Goal: Transaction & Acquisition: Purchase product/service

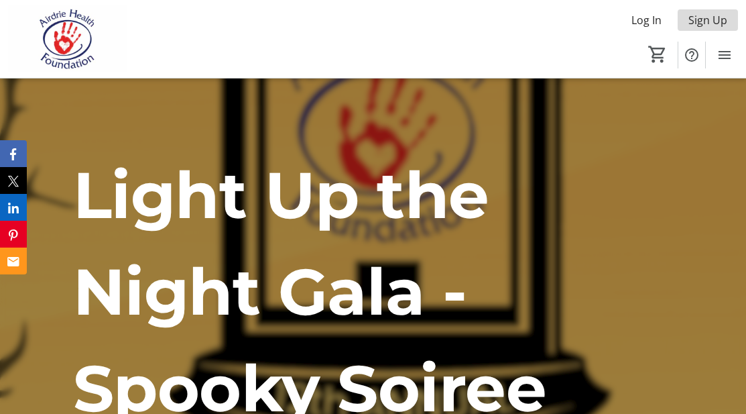
click at [721, 18] on span "Sign Up" at bounding box center [707, 20] width 39 height 16
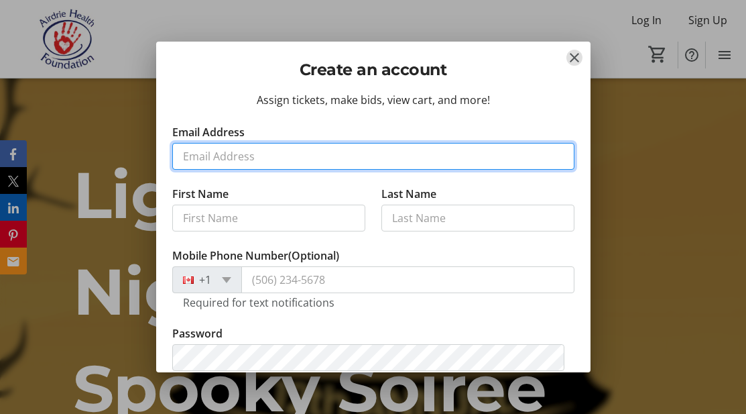
click at [282, 158] on input "Email Address" at bounding box center [373, 156] width 402 height 27
type input "lydia@hill.vg"
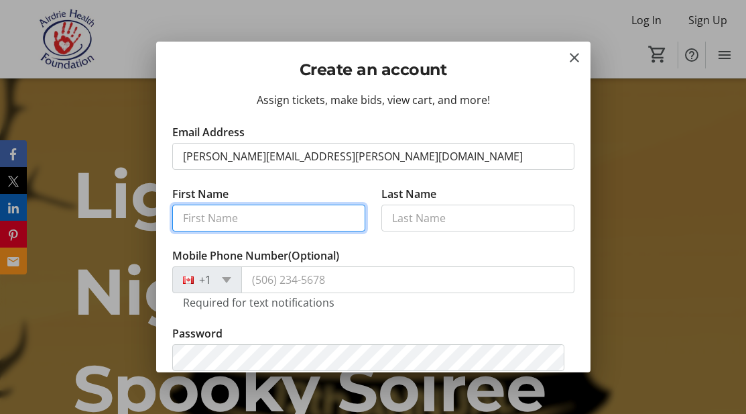
click at [264, 221] on input "First Name" at bounding box center [268, 217] width 193 height 27
type input "Lydia"
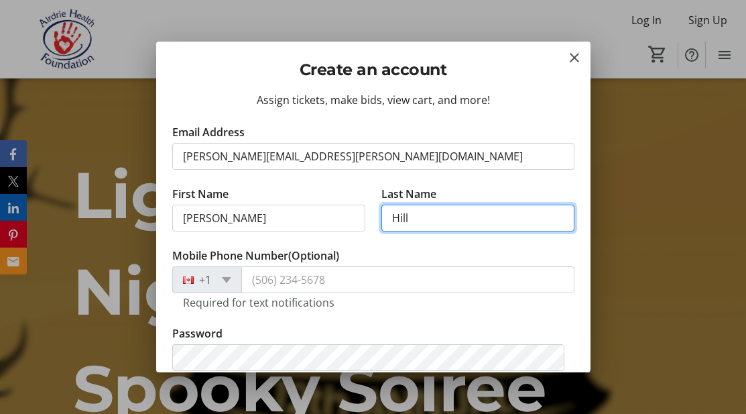
type input "Hill"
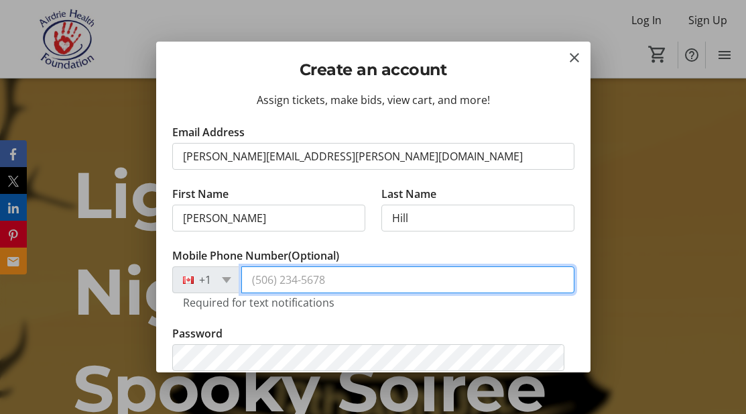
scroll to position [134, 0]
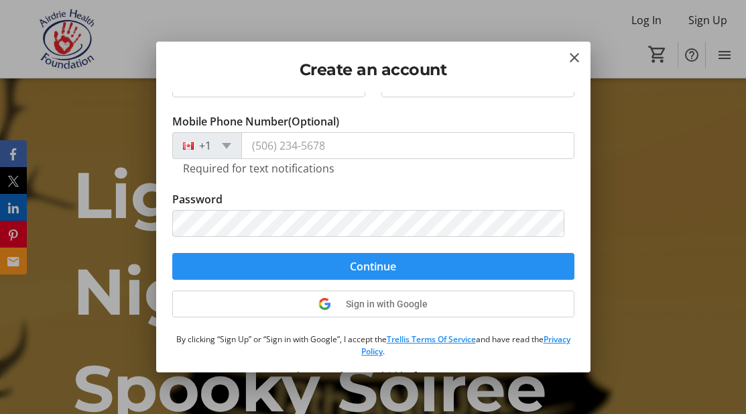
click at [284, 264] on span "submit" at bounding box center [373, 266] width 402 height 32
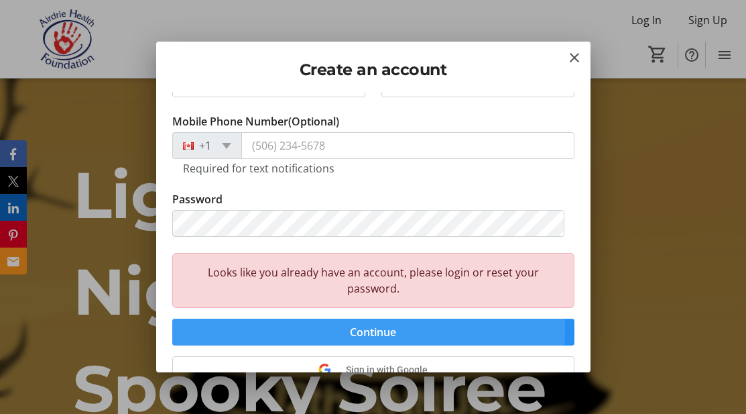
click at [363, 328] on span "Continue" at bounding box center [373, 332] width 46 height 16
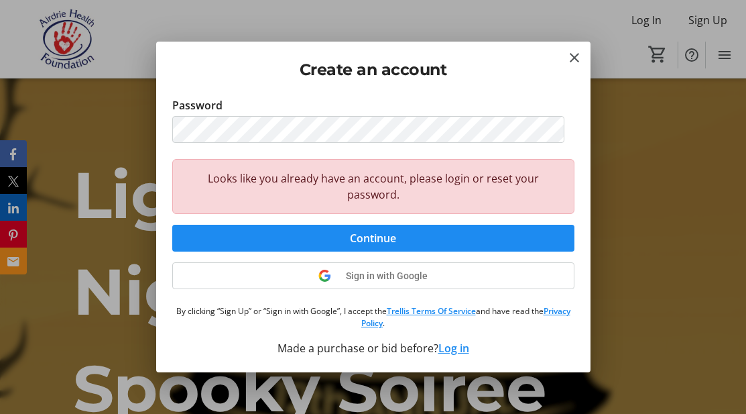
scroll to position [0, 0]
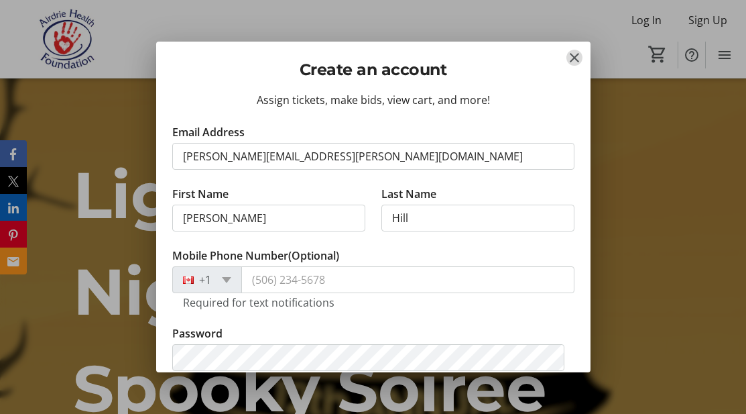
click at [574, 55] on mat-icon "Close" at bounding box center [574, 58] width 16 height 16
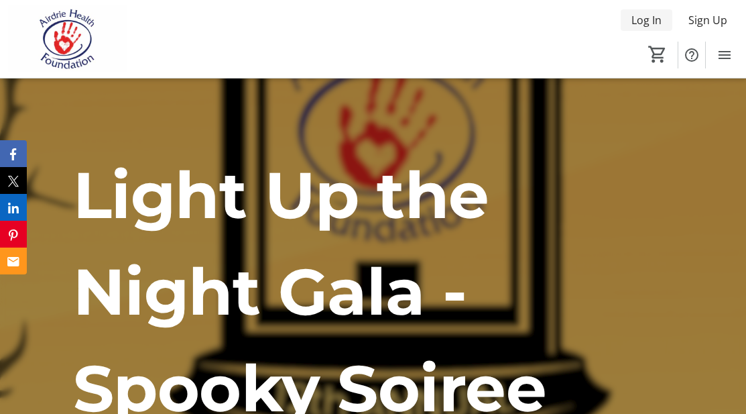
click at [639, 17] on span "Log In" at bounding box center [646, 20] width 30 height 16
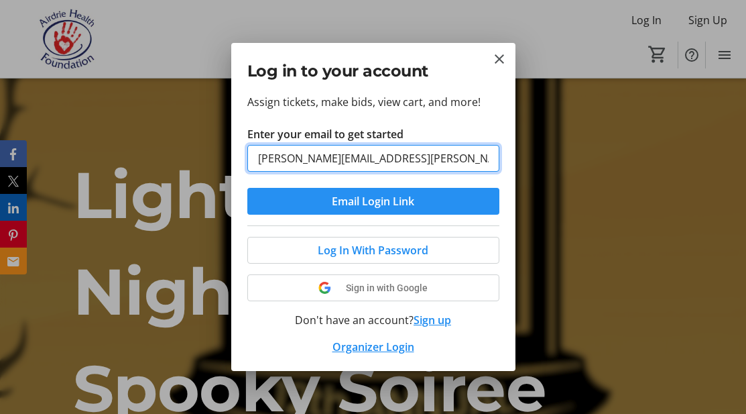
type input "lydia@hill.vg"
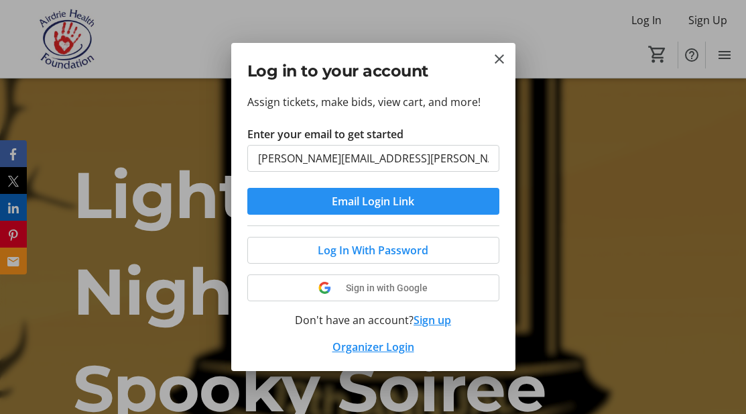
click at [374, 202] on span "Email Login Link" at bounding box center [373, 201] width 82 height 16
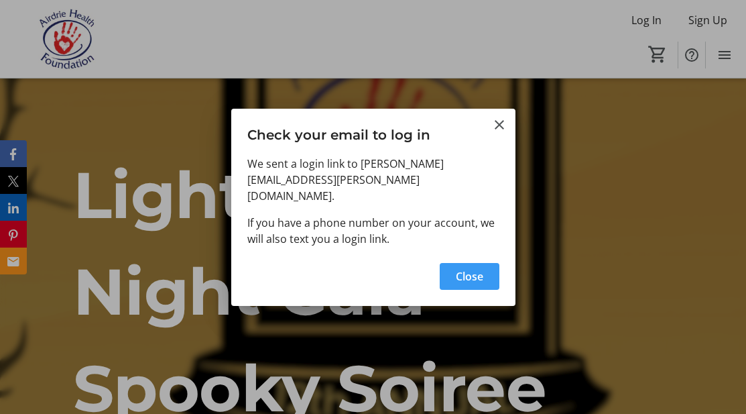
click at [487, 260] on span "button" at bounding box center [470, 276] width 60 height 32
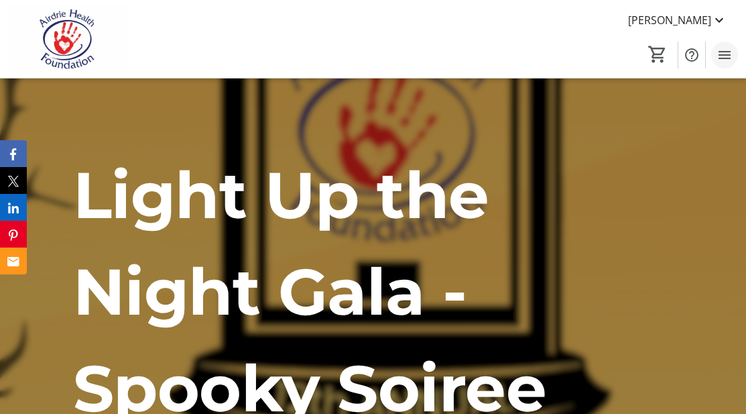
click at [731, 51] on mat-icon "Menu" at bounding box center [725, 55] width 16 height 16
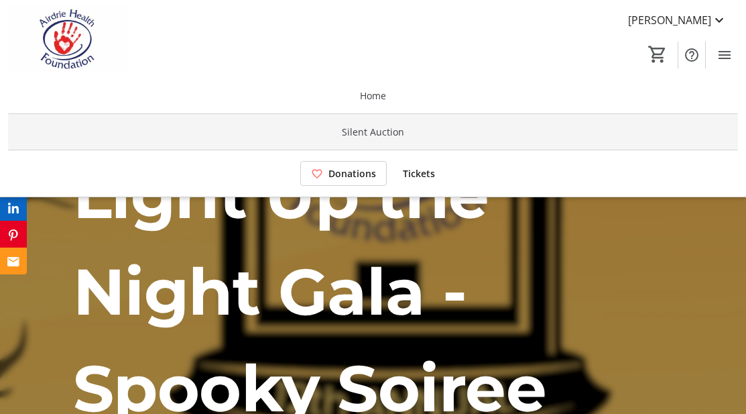
click at [392, 129] on span "Silent Auction" at bounding box center [373, 132] width 62 height 14
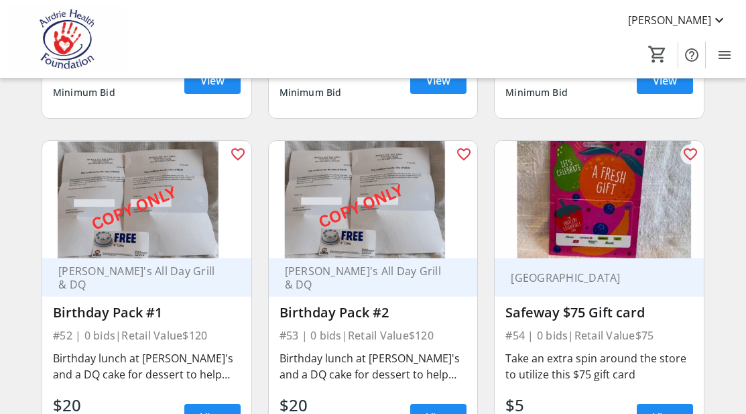
scroll to position [6091, 0]
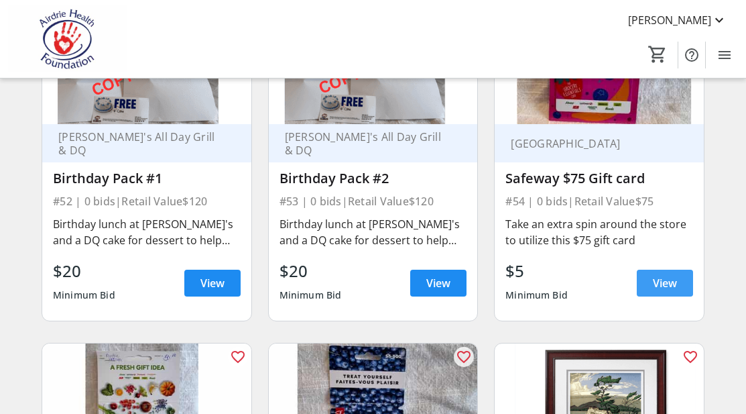
click at [676, 275] on span "View" at bounding box center [665, 283] width 24 height 16
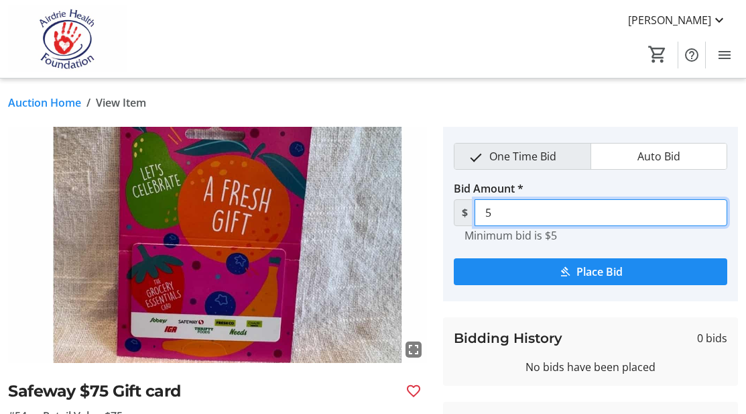
click at [504, 215] on input "5" at bounding box center [601, 212] width 253 height 27
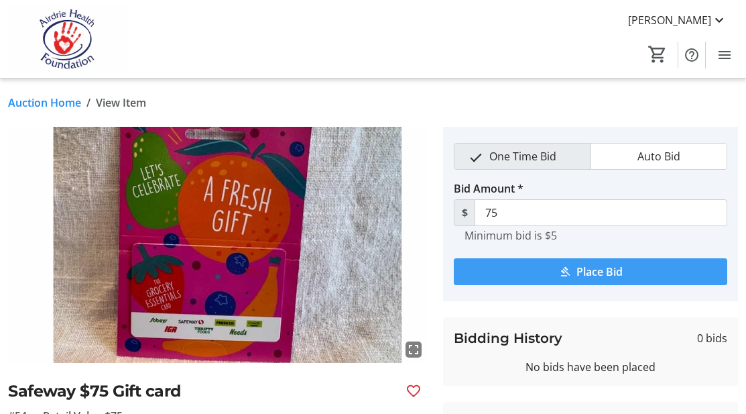
click at [556, 275] on span "submit" at bounding box center [590, 271] width 273 height 32
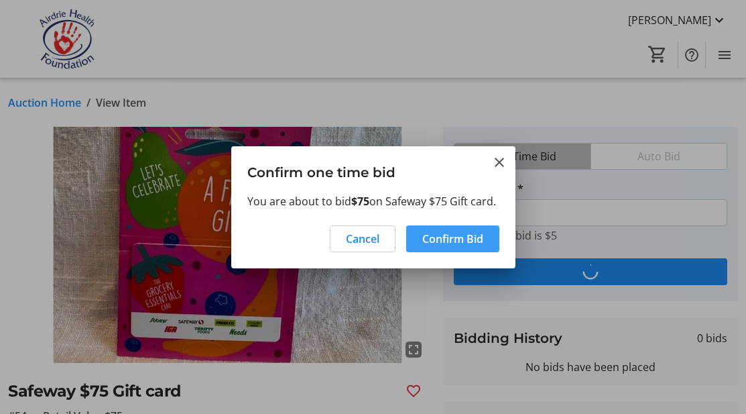
click at [454, 247] on span "Confirm Bid" at bounding box center [452, 239] width 61 height 16
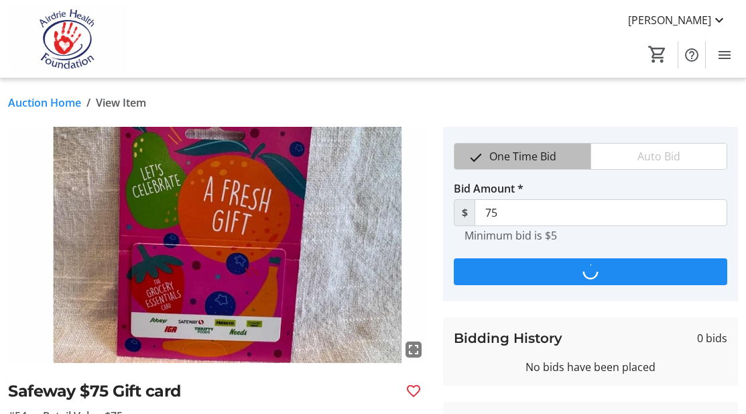
type input "80"
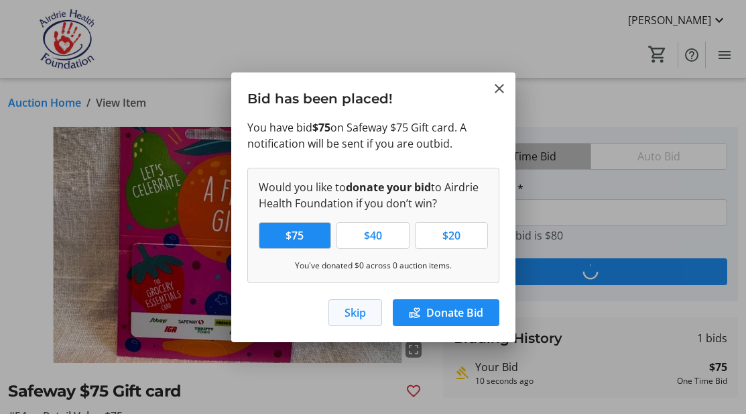
click at [351, 309] on span "Skip" at bounding box center [355, 312] width 21 height 16
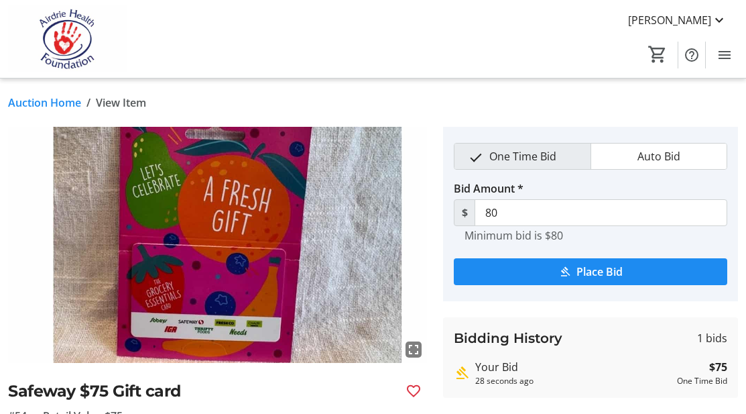
click at [46, 102] on link "Auction Home" at bounding box center [44, 103] width 73 height 16
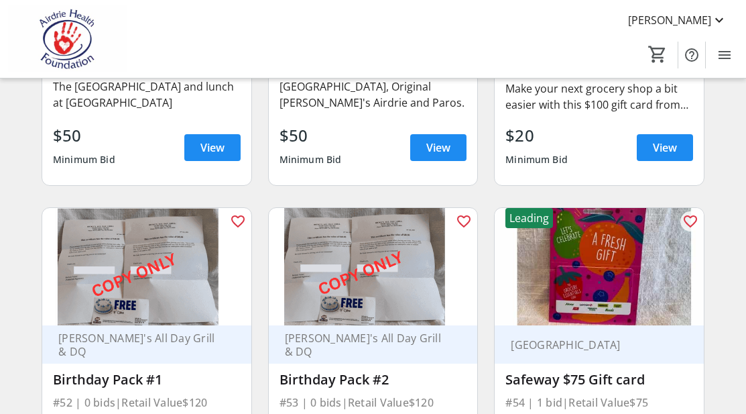
scroll to position [5622, 0]
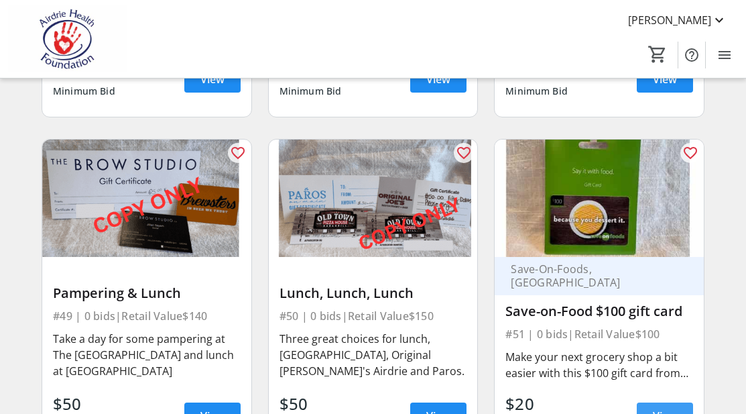
click at [669, 408] on span "View" at bounding box center [665, 416] width 24 height 16
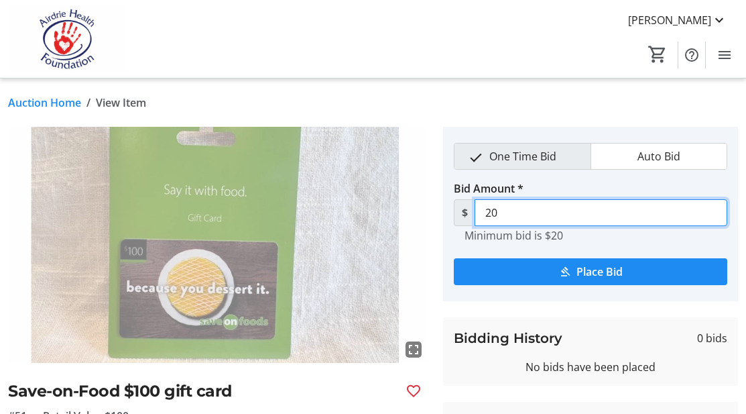
click at [524, 213] on input "20" at bounding box center [601, 212] width 253 height 27
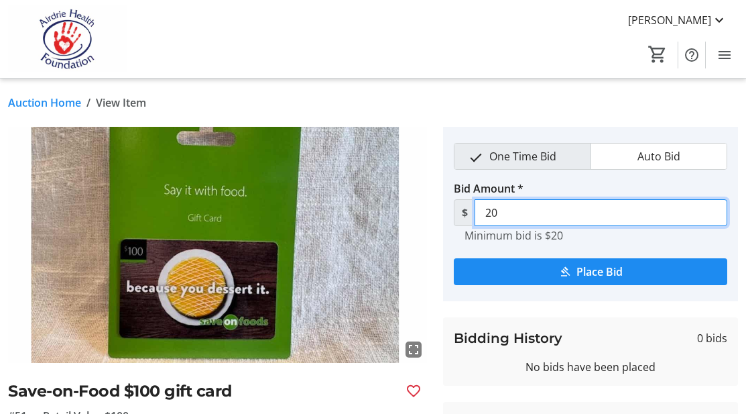
type input "2"
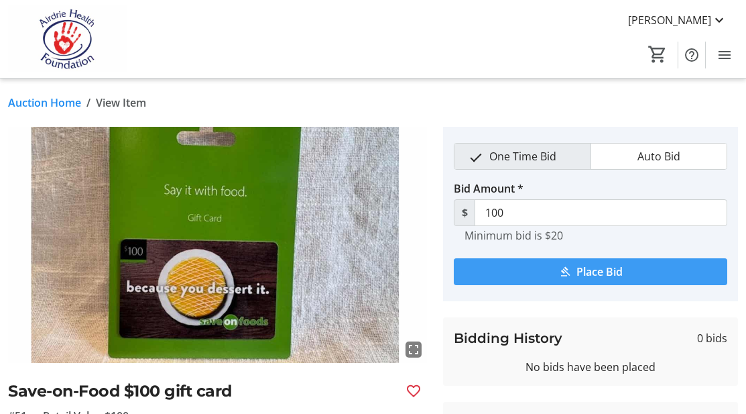
click at [532, 269] on span "submit" at bounding box center [590, 271] width 273 height 32
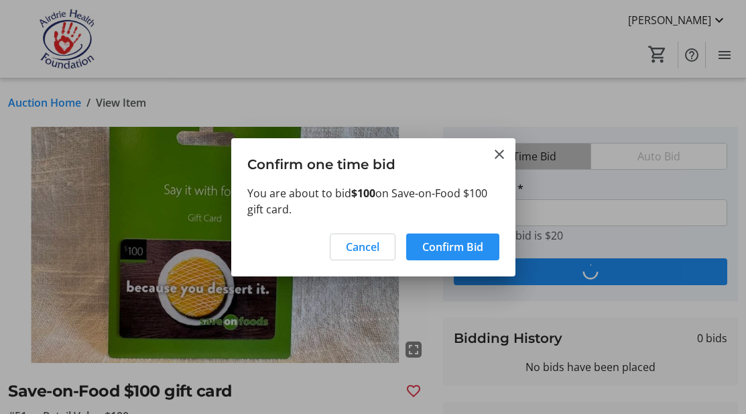
click at [430, 243] on span "Confirm Bid" at bounding box center [452, 247] width 61 height 16
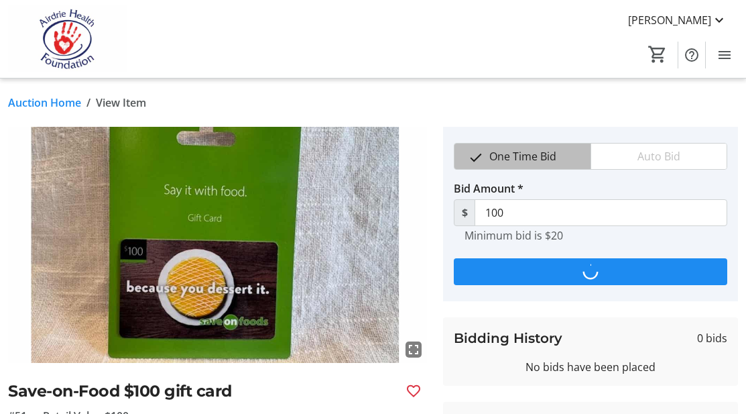
type input "105"
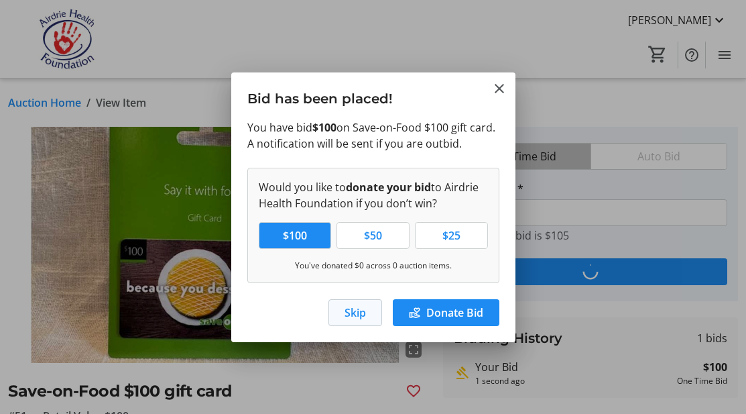
click at [370, 310] on span "button" at bounding box center [355, 312] width 52 height 32
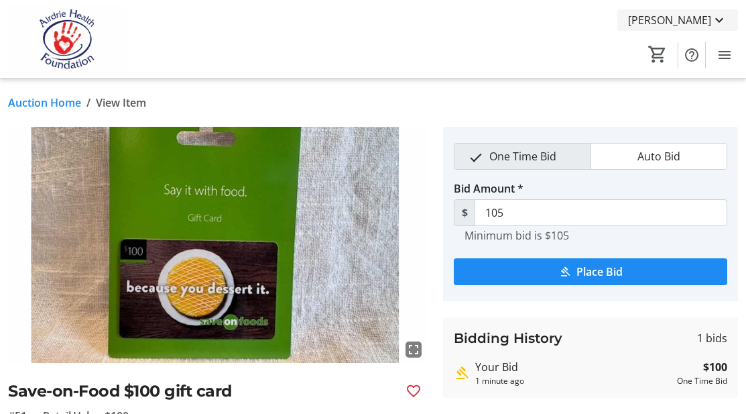
click at [717, 16] on mat-icon at bounding box center [719, 20] width 16 height 16
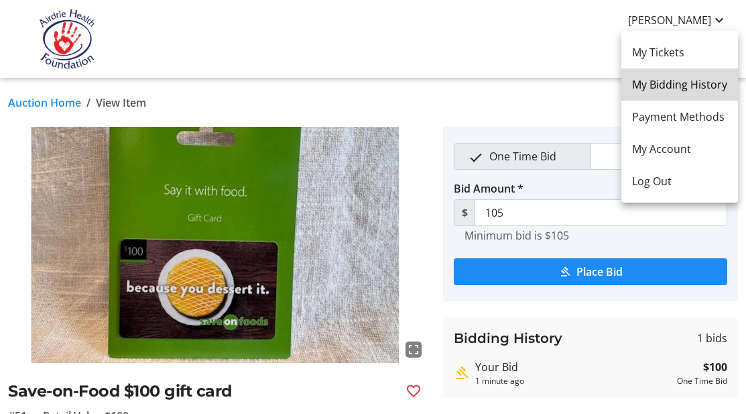
click at [707, 86] on span "My Bidding History" at bounding box center [679, 84] width 95 height 16
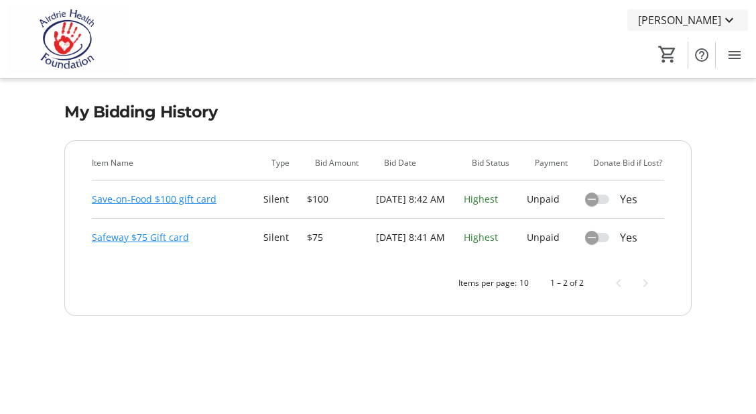
click at [732, 17] on mat-icon at bounding box center [729, 20] width 16 height 16
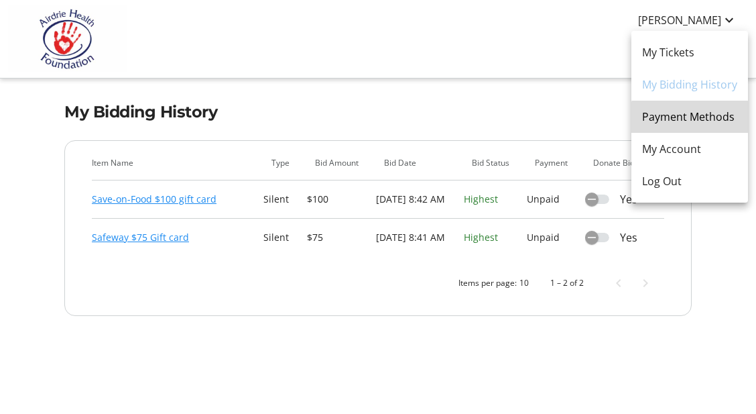
click at [713, 120] on span "Payment Methods" at bounding box center [689, 117] width 95 height 16
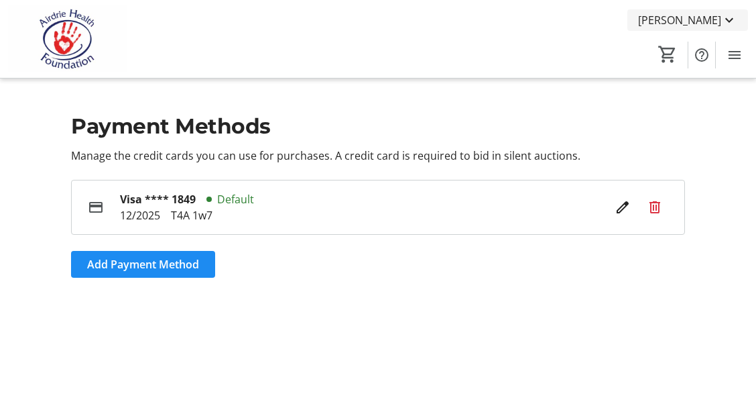
click at [713, 20] on span "Lydia Hill" at bounding box center [679, 20] width 83 height 16
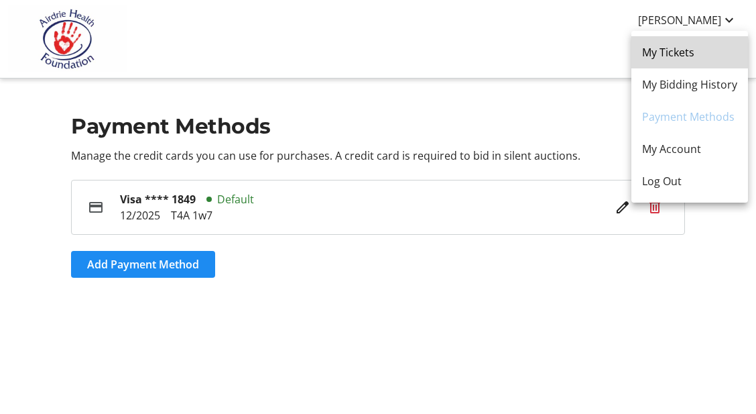
click at [700, 54] on span "My Tickets" at bounding box center [689, 52] width 95 height 16
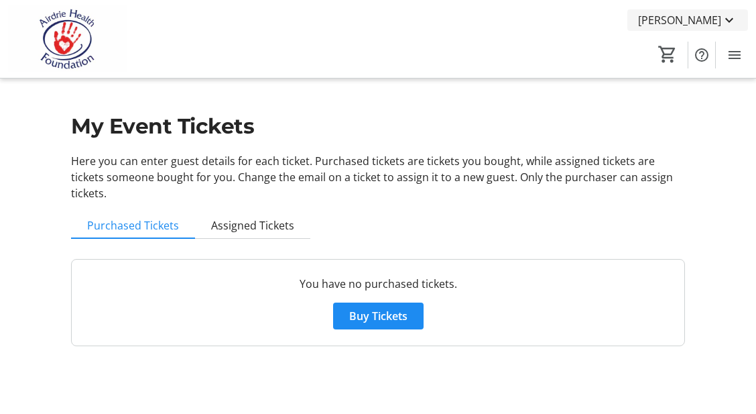
click at [722, 17] on mat-icon at bounding box center [729, 20] width 16 height 16
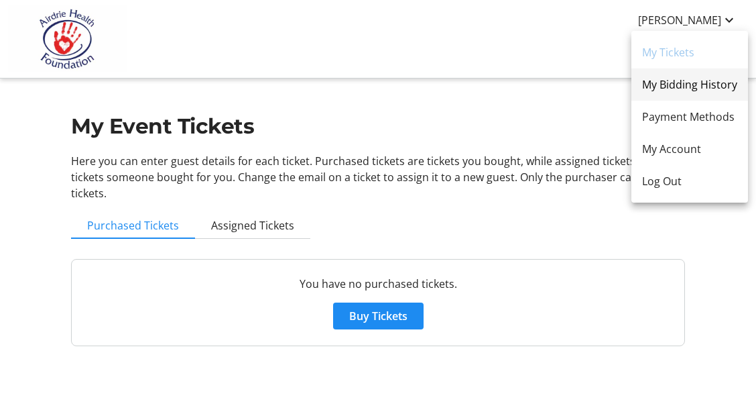
click at [688, 83] on span "My Bidding History" at bounding box center [689, 84] width 95 height 16
